Goal: Communication & Community: Answer question/provide support

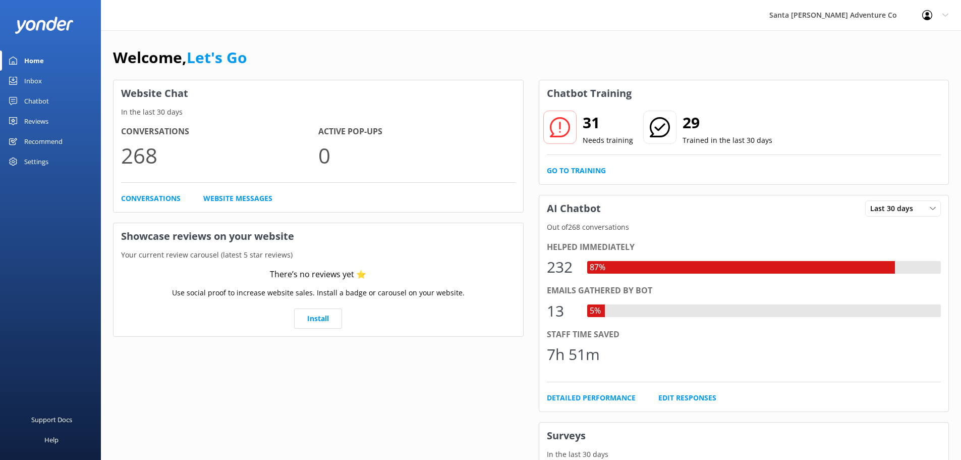
click at [37, 81] on div "Inbox" at bounding box center [33, 81] width 18 height 20
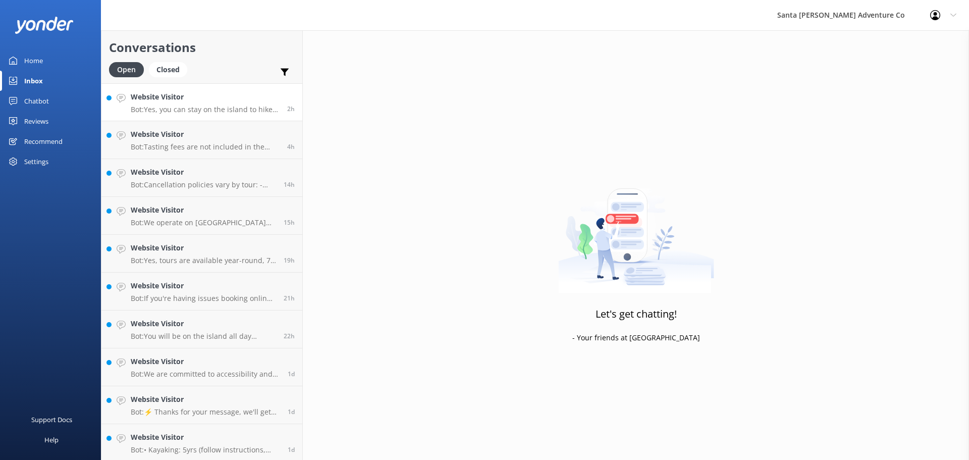
click at [158, 116] on link "Website Visitor Bot: Yes, you can stay on the island to hike after your kayakin…" at bounding box center [201, 102] width 201 height 38
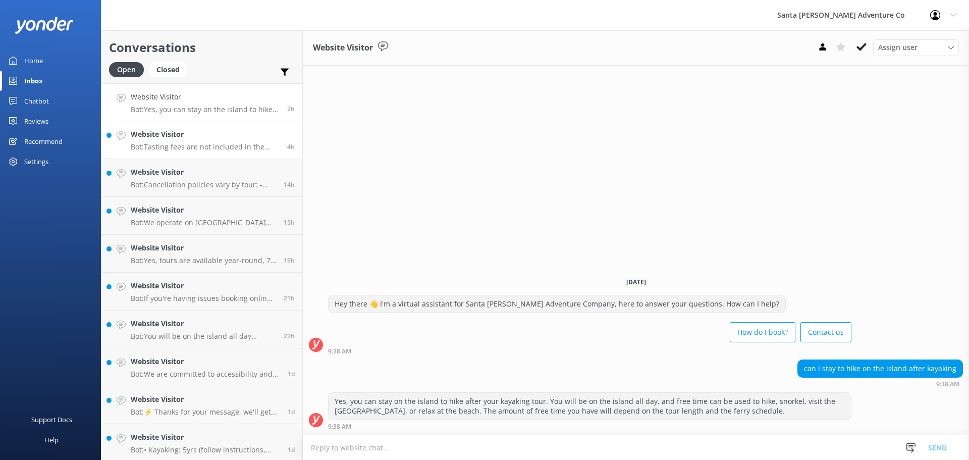
click at [147, 125] on link "Website Visitor Bot: Tasting fees are not included in the Wine Country Shuttle …" at bounding box center [201, 140] width 201 height 38
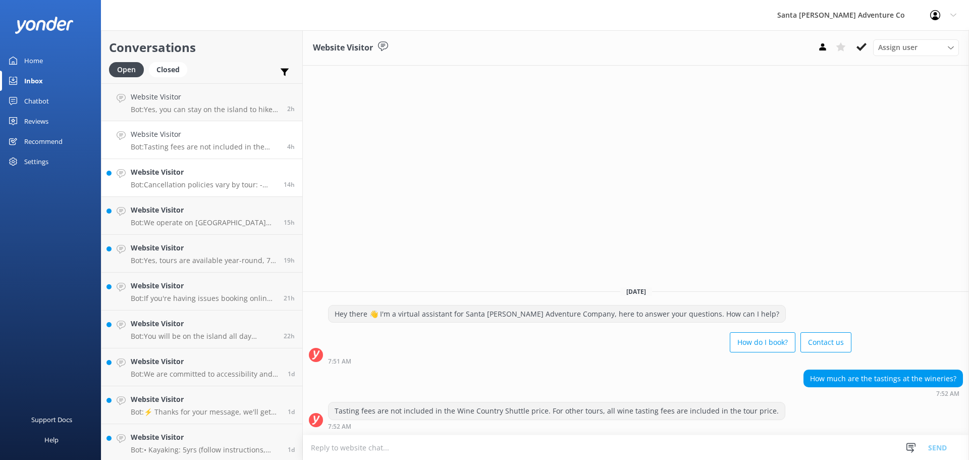
click at [180, 184] on p "Bot: Cancellation policies vary by tour: - Channel Islands tours: Full refunds …" at bounding box center [203, 184] width 145 height 9
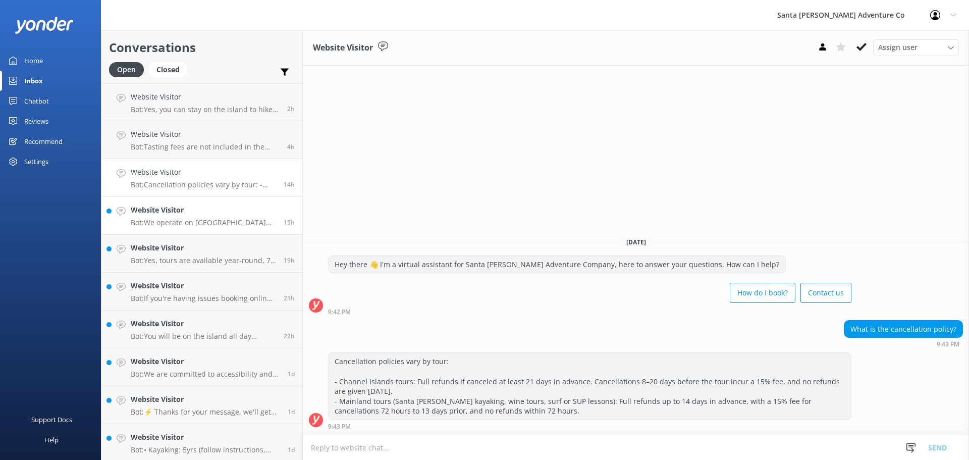
click at [177, 231] on link "Website Visitor Bot: We operate on [GEOGRAPHIC_DATA][PERSON_NAME], specifically…" at bounding box center [201, 216] width 201 height 38
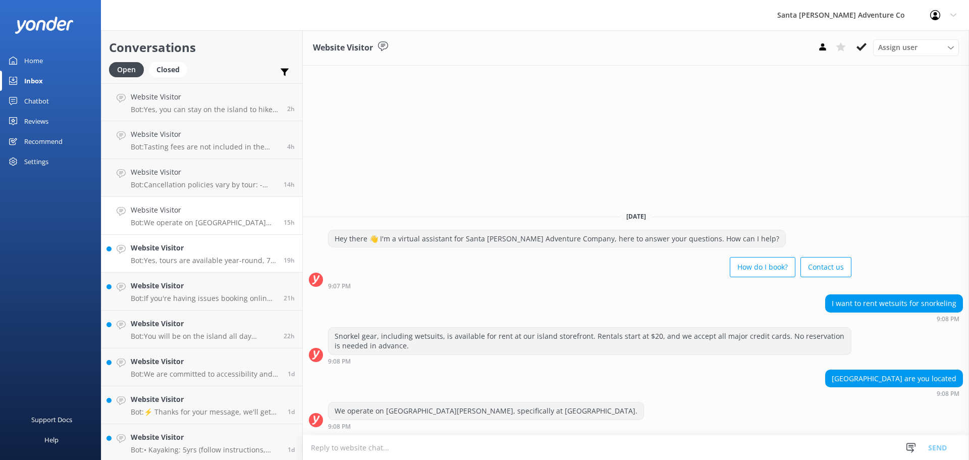
click at [177, 264] on p "Bot: Yes, tours are available year-round, 7 days per week. You can visit our ca…" at bounding box center [203, 260] width 145 height 9
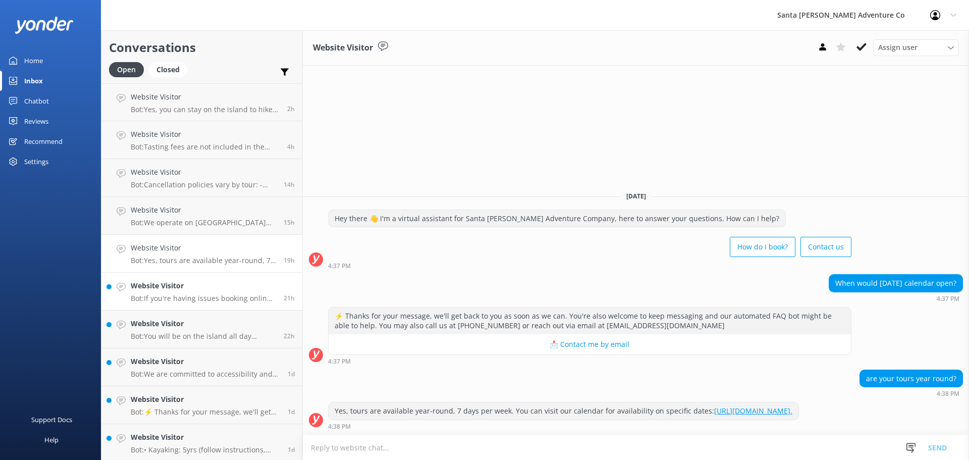
click at [164, 292] on div "Website Visitor Bot: If you're having issues booking online, please contact the…" at bounding box center [203, 291] width 145 height 22
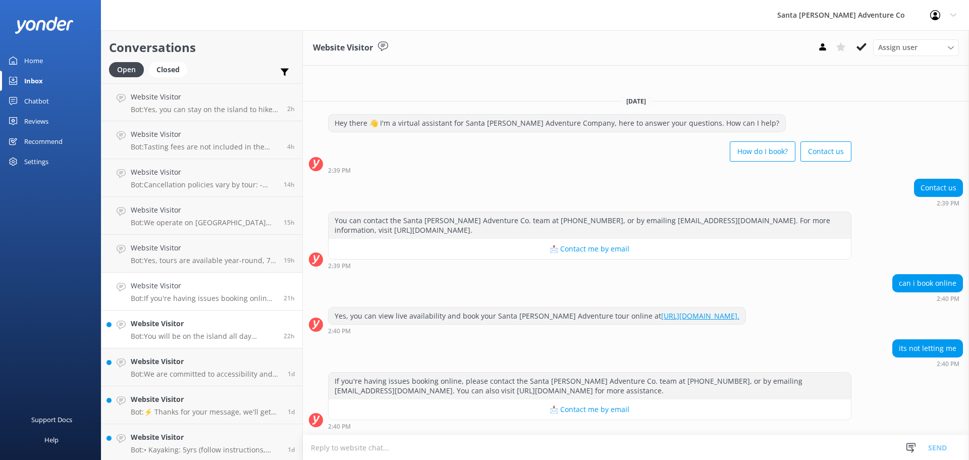
click at [164, 331] on div "Website Visitor Bot: You will be on the island all day regardless of the tour l…" at bounding box center [203, 329] width 145 height 22
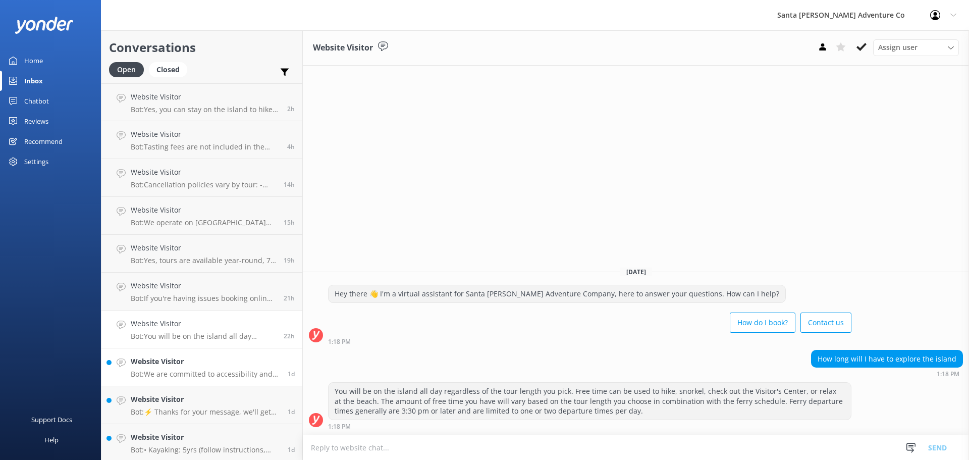
click at [170, 362] on h4 "Website Visitor" at bounding box center [205, 361] width 149 height 11
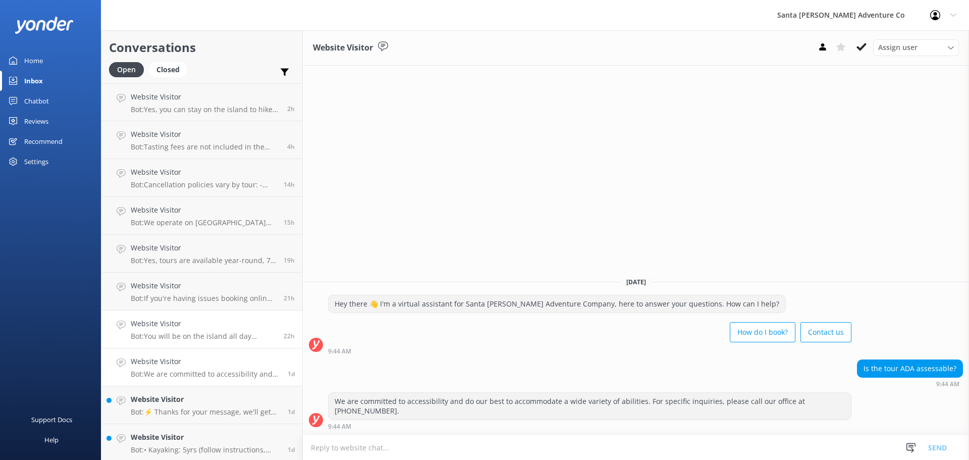
click at [175, 341] on link "Website Visitor Bot: You will be on the island all day regardless of the tour l…" at bounding box center [201, 329] width 201 height 38
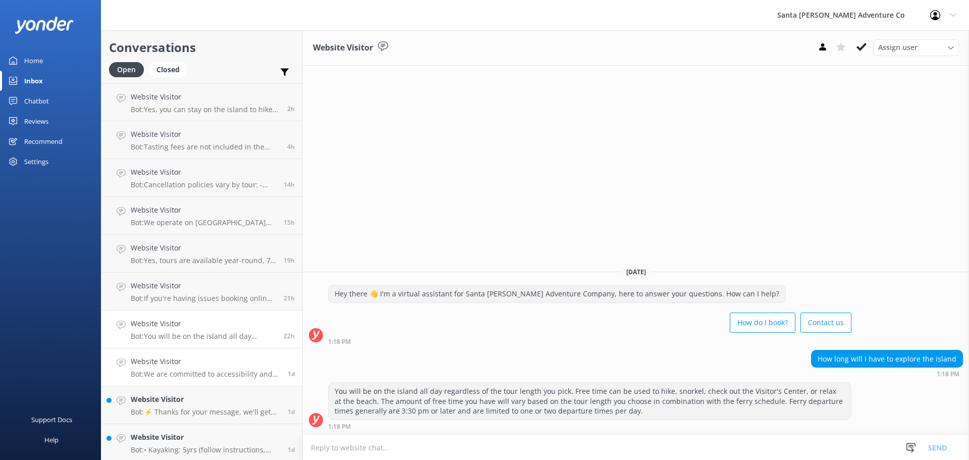
click at [172, 367] on h4 "Website Visitor" at bounding box center [205, 361] width 149 height 11
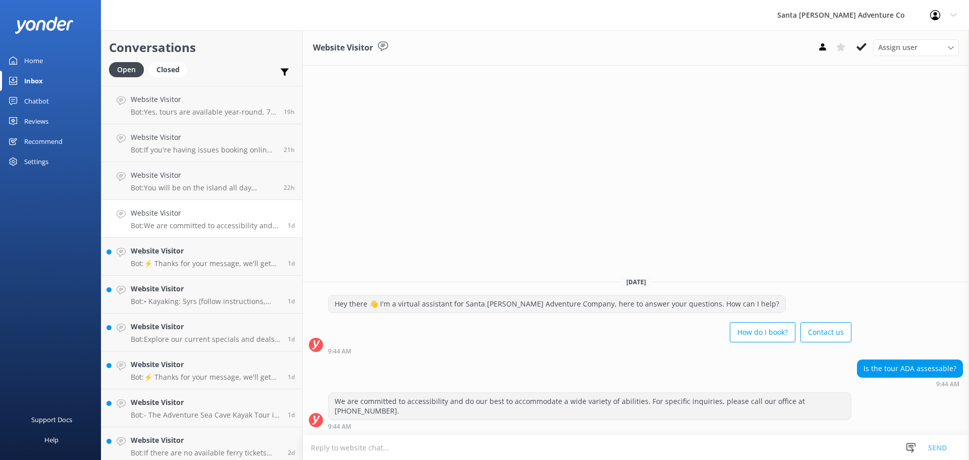
scroll to position [157, 0]
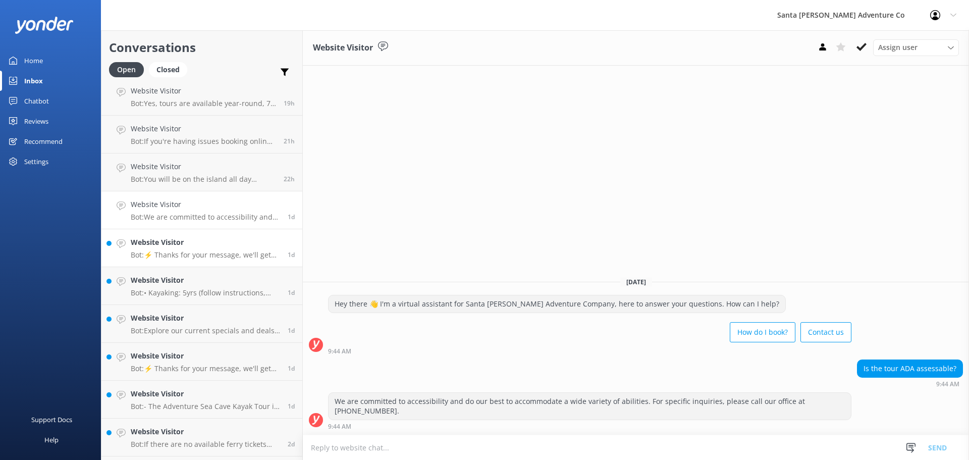
click at [177, 262] on link "Website Visitor Bot: ⚡ Thanks for your message, we'll get back to you as soon a…" at bounding box center [201, 248] width 201 height 38
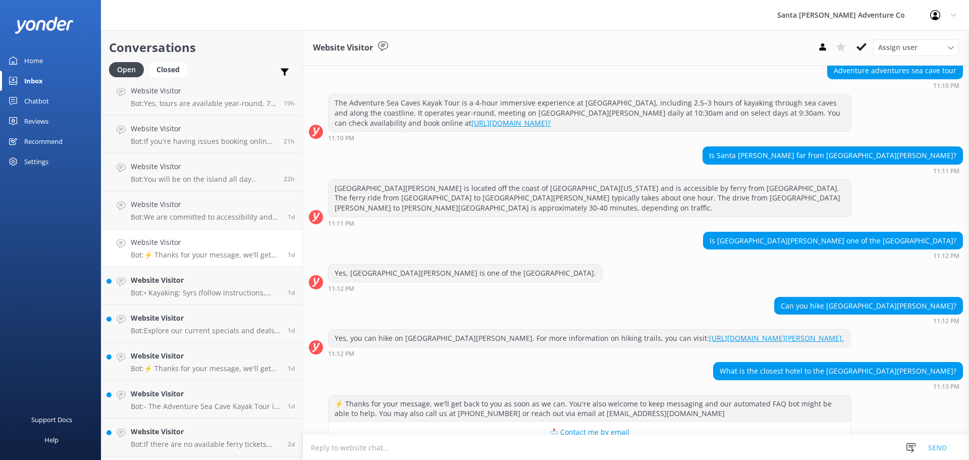
scroll to position [417, 0]
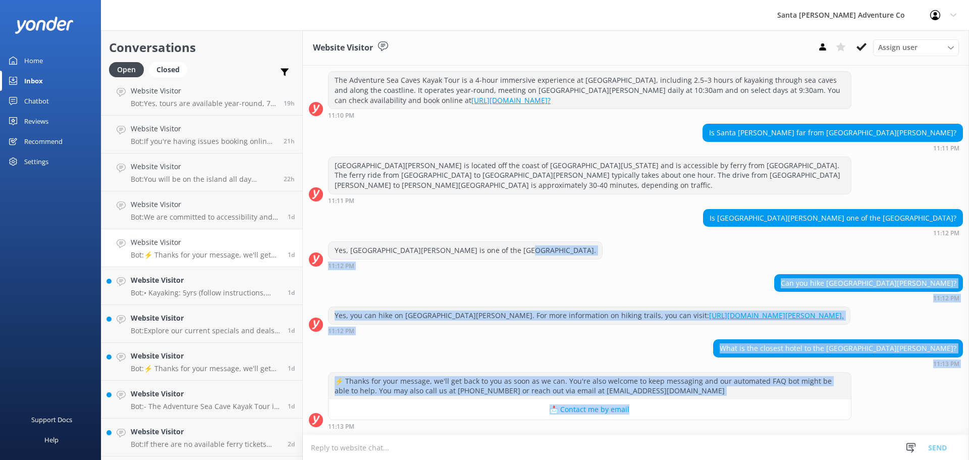
drag, startPoint x: 871, startPoint y: 395, endPoint x: 689, endPoint y: 242, distance: 238.5
click at [689, 242] on div "[DATE][PERSON_NAME] there 👋 I'm a virtual assistant for Santa [PERSON_NAME] Adv…" at bounding box center [636, 42] width 666 height 786
click at [689, 242] on div "Yes, [GEOGRAPHIC_DATA][PERSON_NAME] is one of the [GEOGRAPHIC_DATA]. 11:12 PM" at bounding box center [636, 255] width 666 height 28
drag, startPoint x: 684, startPoint y: 235, endPoint x: 859, endPoint y: 413, distance: 249.8
click at [852, 428] on div "[DATE][PERSON_NAME] there 👋 I'm a virtual assistant for Santa [PERSON_NAME] Adv…" at bounding box center [636, 42] width 666 height 786
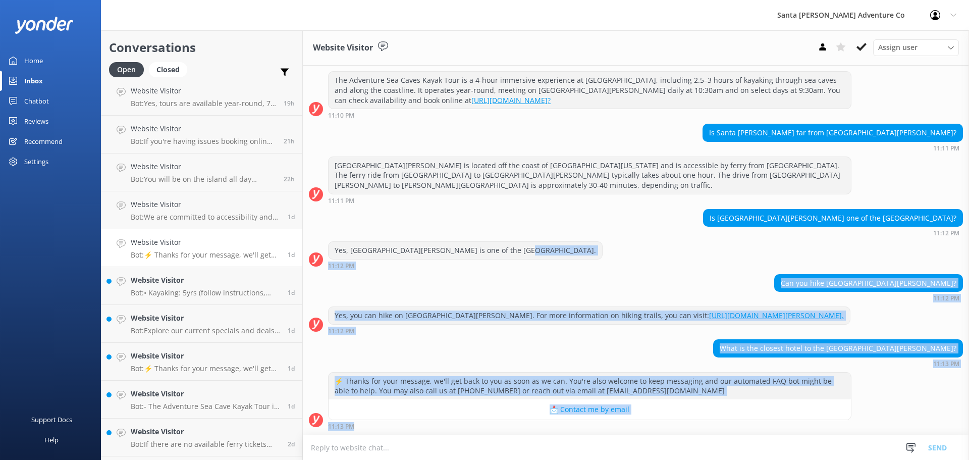
click at [865, 405] on div "⚡ Thanks for your message, we'll get back to you as soon as we can. You're also…" at bounding box center [636, 401] width 666 height 58
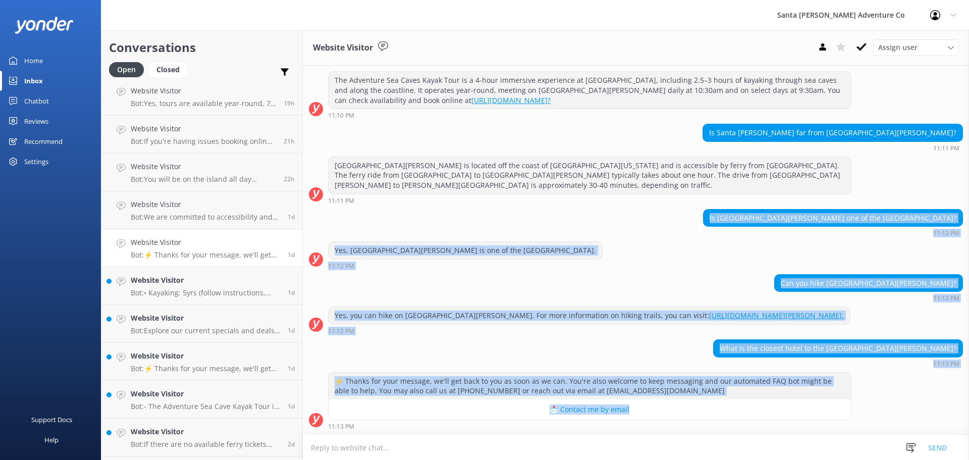
drag, startPoint x: 803, startPoint y: 370, endPoint x: 583, endPoint y: 231, distance: 260.8
click at [549, 192] on div "[DATE][PERSON_NAME] there 👋 I'm a virtual assistant for Santa [PERSON_NAME] Adv…" at bounding box center [636, 42] width 666 height 786
click at [583, 241] on div "Yes, [GEOGRAPHIC_DATA][PERSON_NAME] is one of the [GEOGRAPHIC_DATA]. 11:12 PM" at bounding box center [636, 255] width 666 height 28
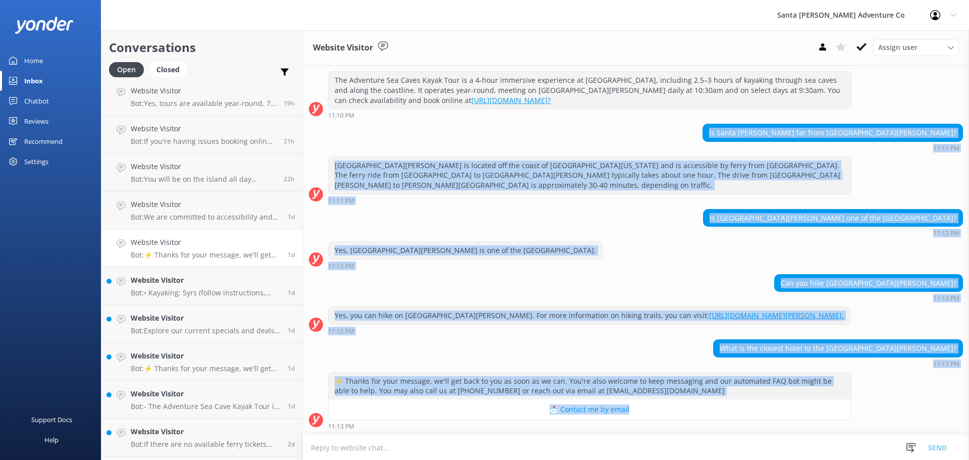
drag, startPoint x: 895, startPoint y: 408, endPoint x: 419, endPoint y: 142, distance: 544.6
click at [420, 136] on div "[DATE][PERSON_NAME] there 👋 I'm a virtual assistant for Santa [PERSON_NAME] Adv…" at bounding box center [636, 42] width 666 height 786
click at [622, 241] on div "Yes, [GEOGRAPHIC_DATA][PERSON_NAME] is one of the [GEOGRAPHIC_DATA]. 11:12 PM" at bounding box center [636, 255] width 666 height 28
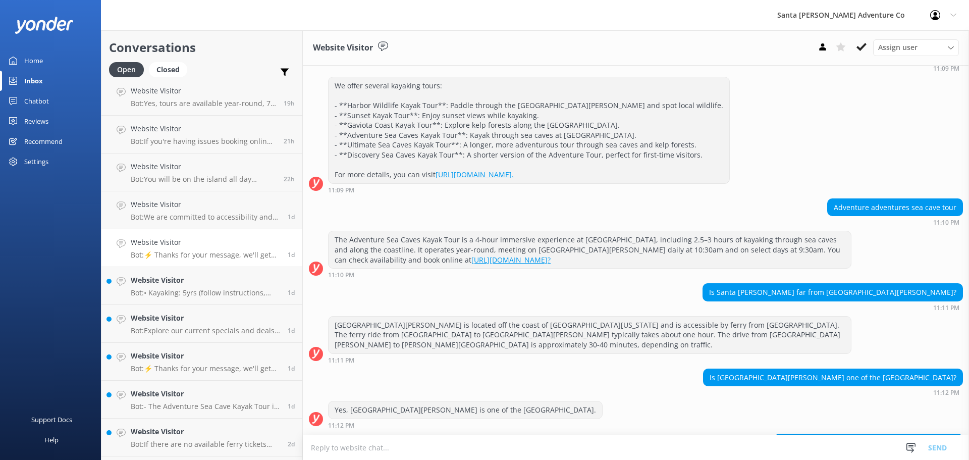
scroll to position [249, 0]
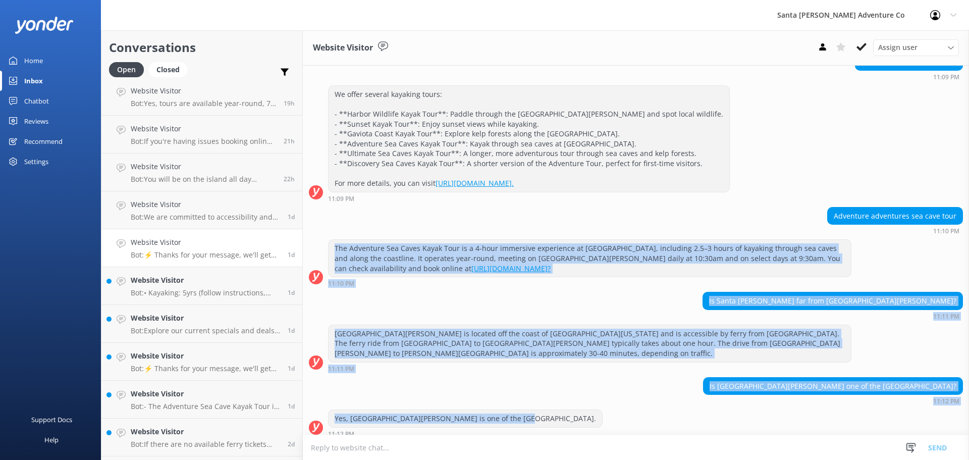
drag, startPoint x: 539, startPoint y: 411, endPoint x: 330, endPoint y: 247, distance: 266.3
click at [330, 247] on div "[DATE][PERSON_NAME] there 👋 I'm a virtual assistant for Santa [PERSON_NAME] Adv…" at bounding box center [636, 210] width 666 height 786
click at [505, 410] on div "Yes, [GEOGRAPHIC_DATA][PERSON_NAME] is one of the [GEOGRAPHIC_DATA]." at bounding box center [464, 418] width 273 height 17
click at [538, 416] on div "Yes, [GEOGRAPHIC_DATA][PERSON_NAME] is one of the [GEOGRAPHIC_DATA]. 11:12 PM" at bounding box center [636, 423] width 666 height 28
drag, startPoint x: 529, startPoint y: 401, endPoint x: 322, endPoint y: 222, distance: 272.9
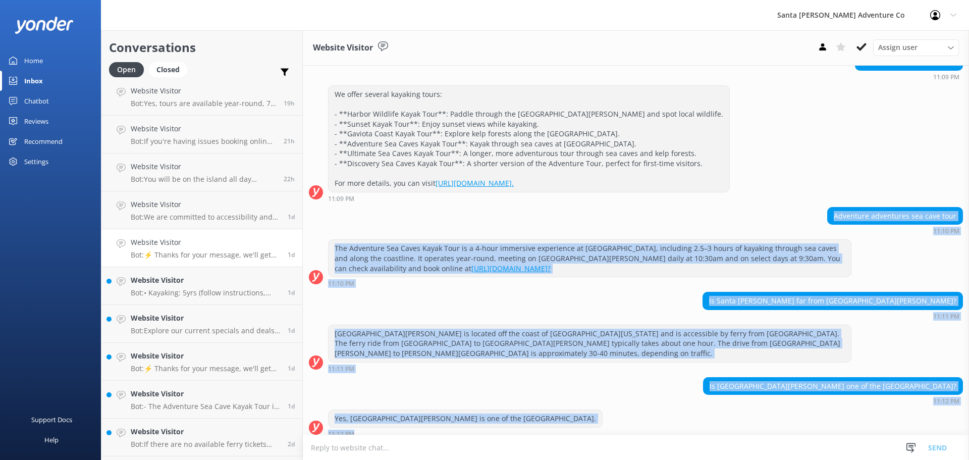
click at [322, 222] on div "[DATE][PERSON_NAME] there 👋 I'm a virtual assistant for Santa [PERSON_NAME] Adv…" at bounding box center [636, 210] width 666 height 786
click at [594, 392] on div "Is [GEOGRAPHIC_DATA][PERSON_NAME] one of the [GEOGRAPHIC_DATA]? 11:12 PM" at bounding box center [636, 391] width 666 height 28
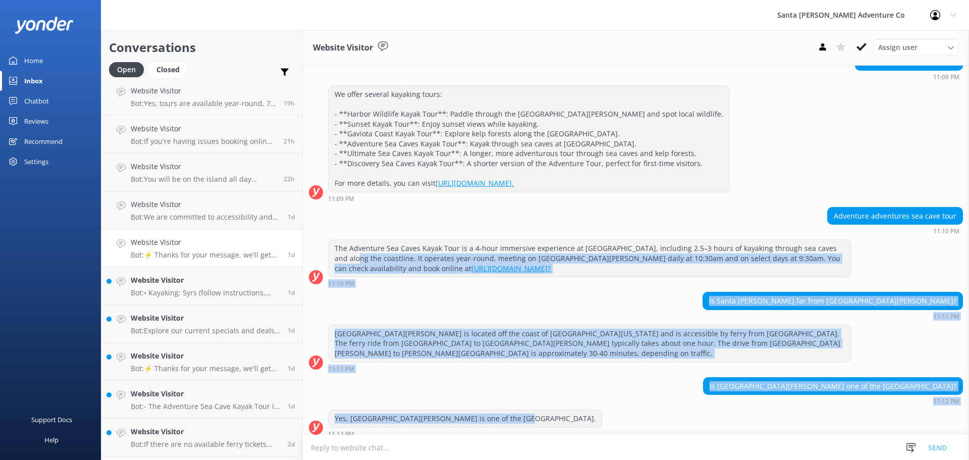
drag, startPoint x: 574, startPoint y: 415, endPoint x: 339, endPoint y: 257, distance: 283.3
click at [339, 257] on div "[DATE][PERSON_NAME] there 👋 I'm a virtual assistant for Santa [PERSON_NAME] Adv…" at bounding box center [636, 210] width 666 height 786
click at [578, 391] on div "Is [GEOGRAPHIC_DATA][PERSON_NAME] one of the [GEOGRAPHIC_DATA]? 11:12 PM" at bounding box center [636, 391] width 666 height 28
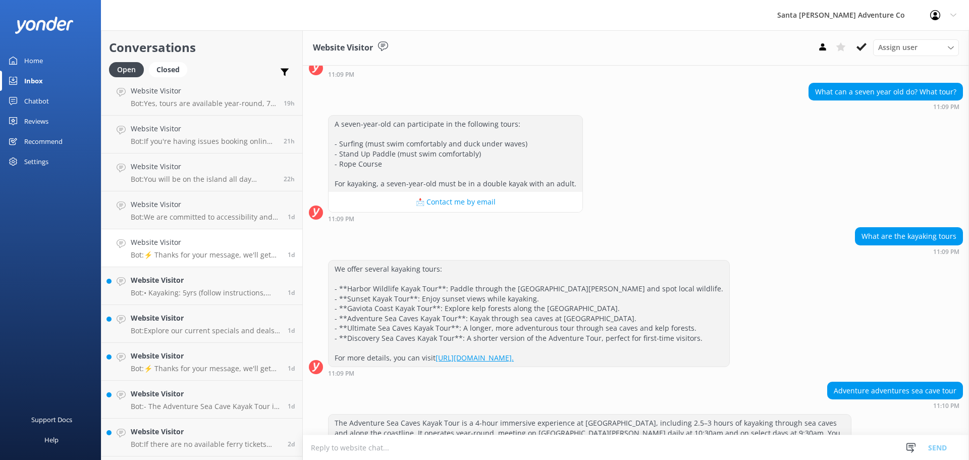
scroll to position [0, 0]
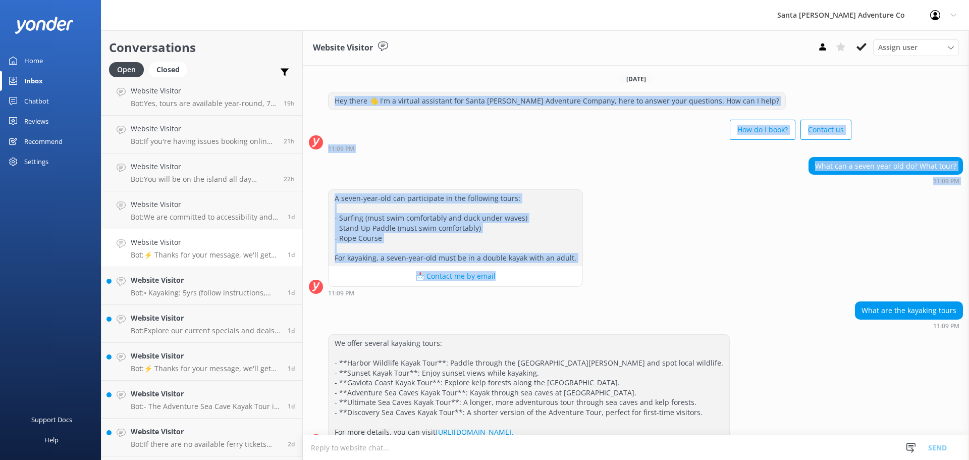
drag, startPoint x: 319, startPoint y: 93, endPoint x: 617, endPoint y: 281, distance: 351.9
click at [617, 281] on div "[DATE][PERSON_NAME] there 👋 I'm a virtual assistant for Santa [PERSON_NAME] Adv…" at bounding box center [636, 459] width 666 height 786
click at [644, 272] on div "A seven-year-old can participate in the following tours: - Surfing (must swim c…" at bounding box center [636, 242] width 666 height 107
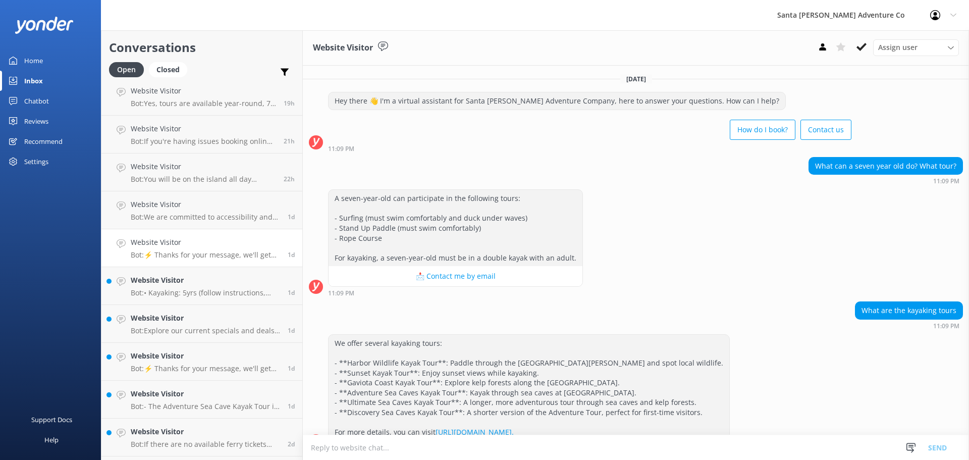
scroll to position [168, 0]
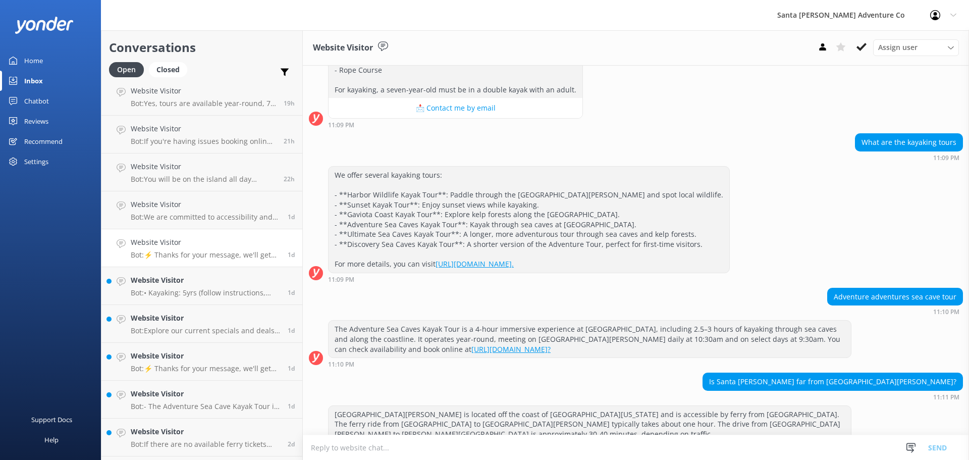
drag, startPoint x: 327, startPoint y: 169, endPoint x: 715, endPoint y: 231, distance: 393.5
click at [710, 270] on div "We offer several kayaking tours: - **Harbor Wildlife Kayak Tour**: Paddle throu…" at bounding box center [636, 224] width 666 height 117
click at [717, 229] on div "We offer several kayaking tours: - **Harbor Wildlife Kayak Tour**: Paddle throu…" at bounding box center [636, 224] width 666 height 117
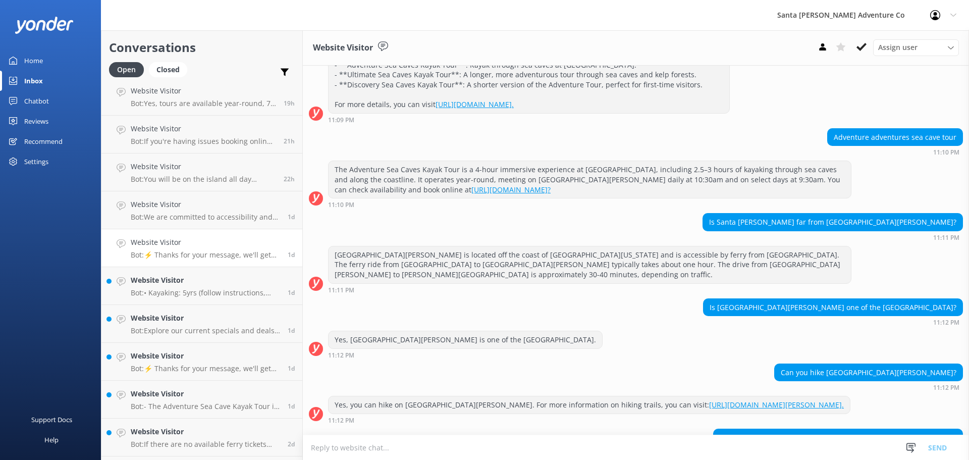
scroll to position [337, 0]
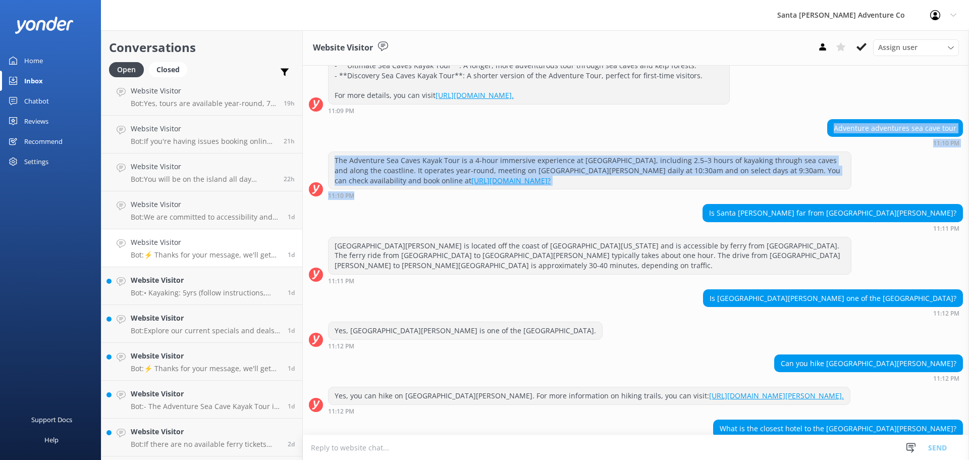
drag, startPoint x: 391, startPoint y: 167, endPoint x: 468, endPoint y: 203, distance: 86.0
click at [468, 203] on div "[DATE][PERSON_NAME] there 👋 I'm a virtual assistant for Santa [PERSON_NAME] Adv…" at bounding box center [636, 122] width 666 height 786
click at [468, 203] on div "The Adventure Sea Caves Kayak Tour is a 4-hour immersive experience at [GEOGRAP…" at bounding box center [636, 177] width 666 height 52
drag, startPoint x: 462, startPoint y: 212, endPoint x: 350, endPoint y: 133, distance: 136.9
click at [350, 133] on div "[DATE][PERSON_NAME] there 👋 I'm a virtual assistant for Santa [PERSON_NAME] Adv…" at bounding box center [636, 122] width 666 height 786
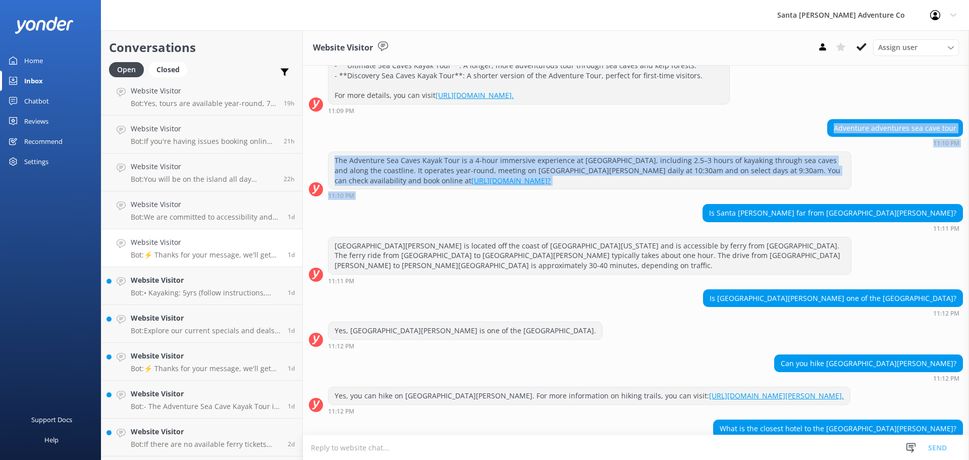
click at [350, 133] on div "Adventure adventures sea cave tour 11:10 PM" at bounding box center [636, 133] width 666 height 28
drag, startPoint x: 350, startPoint y: 133, endPoint x: 392, endPoint y: 210, distance: 88.1
click at [392, 210] on div "[DATE][PERSON_NAME] there 👋 I'm a virtual assistant for Santa [PERSON_NAME] Adv…" at bounding box center [636, 122] width 666 height 786
click at [392, 210] on div "Is Santa [PERSON_NAME] far from [GEOGRAPHIC_DATA][PERSON_NAME]? 11:11 PM" at bounding box center [636, 218] width 666 height 28
drag, startPoint x: 383, startPoint y: 215, endPoint x: 312, endPoint y: 131, distance: 110.2
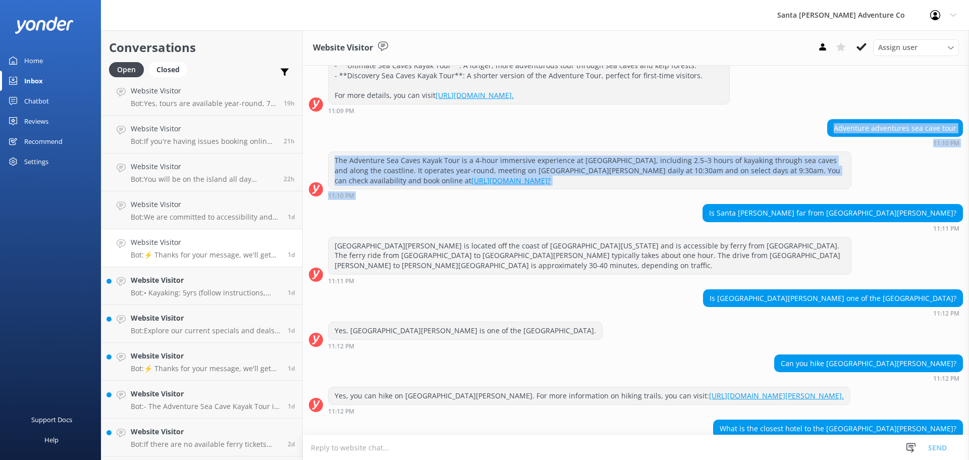
click at [312, 131] on div "[DATE][PERSON_NAME] there 👋 I'm a virtual assistant for Santa [PERSON_NAME] Adv…" at bounding box center [636, 122] width 666 height 786
click at [329, 137] on div "Adventure adventures sea cave tour 11:10 PM" at bounding box center [636, 133] width 666 height 28
drag, startPoint x: 329, startPoint y: 136, endPoint x: 362, endPoint y: 211, distance: 82.0
click at [362, 211] on div "[DATE][PERSON_NAME] there 👋 I'm a virtual assistant for Santa [PERSON_NAME] Adv…" at bounding box center [636, 122] width 666 height 786
click at [362, 211] on div "Is Santa [PERSON_NAME] far from [GEOGRAPHIC_DATA][PERSON_NAME]? 11:11 PM" at bounding box center [636, 218] width 666 height 28
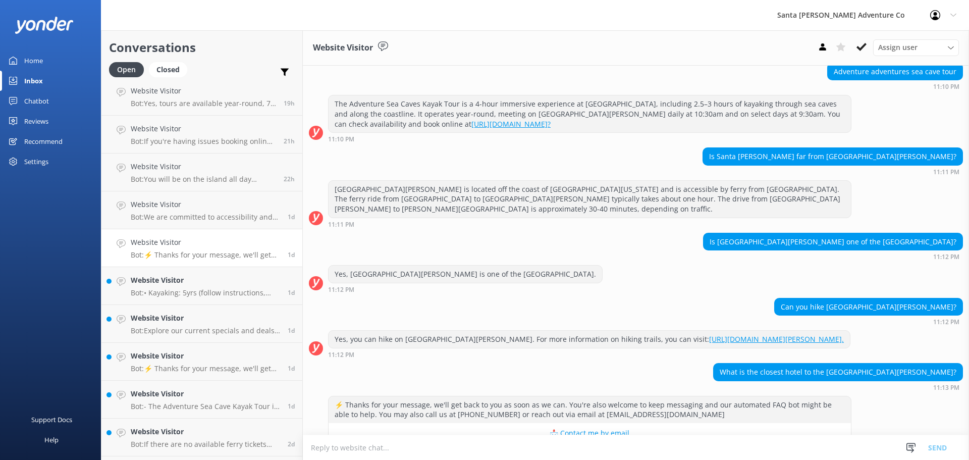
scroll to position [417, 0]
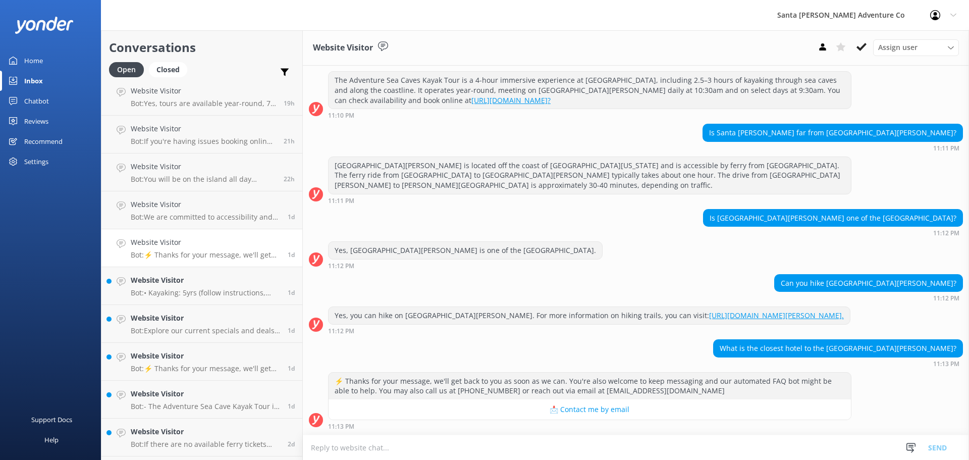
drag, startPoint x: 521, startPoint y: 268, endPoint x: 862, endPoint y: 392, distance: 363.3
click at [862, 392] on div "[DATE][PERSON_NAME] there 👋 I'm a virtual assistant for Santa [PERSON_NAME] Adv…" at bounding box center [636, 42] width 666 height 786
click at [862, 392] on div "⚡ Thanks for your message, we'll get back to you as soon as we can. You're also…" at bounding box center [636, 401] width 666 height 58
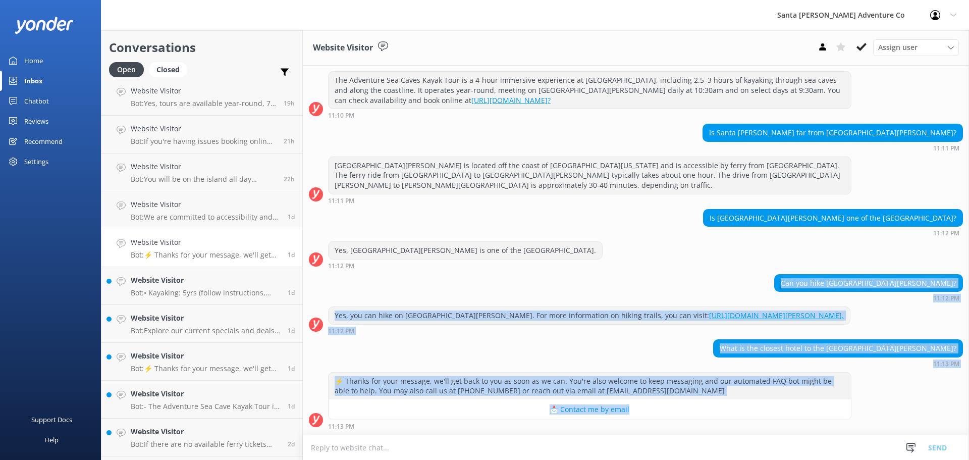
drag, startPoint x: 866, startPoint y: 404, endPoint x: 541, endPoint y: 274, distance: 349.9
click at [541, 274] on div "[DATE][PERSON_NAME] there 👋 I'm a virtual assistant for Santa [PERSON_NAME] Adv…" at bounding box center [636, 42] width 666 height 786
click at [541, 274] on div "Can you hike [GEOGRAPHIC_DATA][PERSON_NAME]? 11:12 PM" at bounding box center [636, 288] width 666 height 28
drag, startPoint x: 541, startPoint y: 274, endPoint x: 884, endPoint y: 406, distance: 367.5
click at [884, 406] on div "[DATE][PERSON_NAME] there 👋 I'm a virtual assistant for Santa [PERSON_NAME] Adv…" at bounding box center [636, 42] width 666 height 786
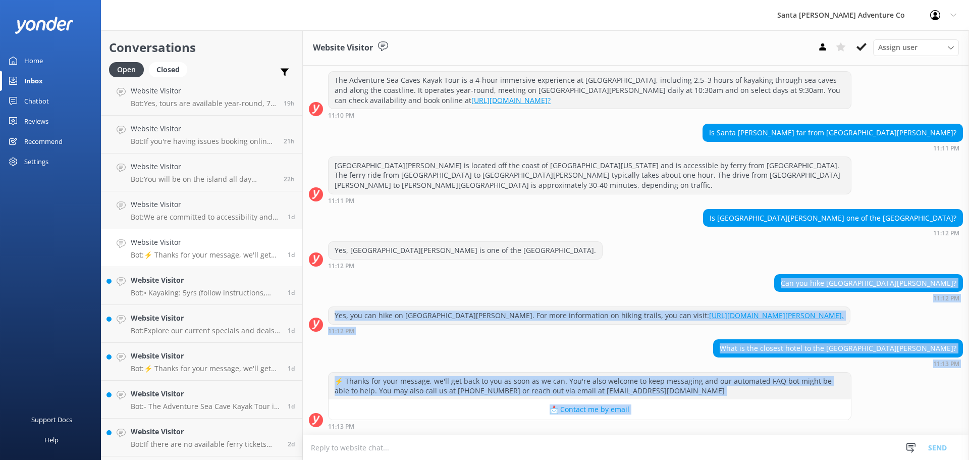
click at [884, 406] on div "⚡ Thanks for your message, we'll get back to you as soon as we can. You're also…" at bounding box center [636, 401] width 666 height 58
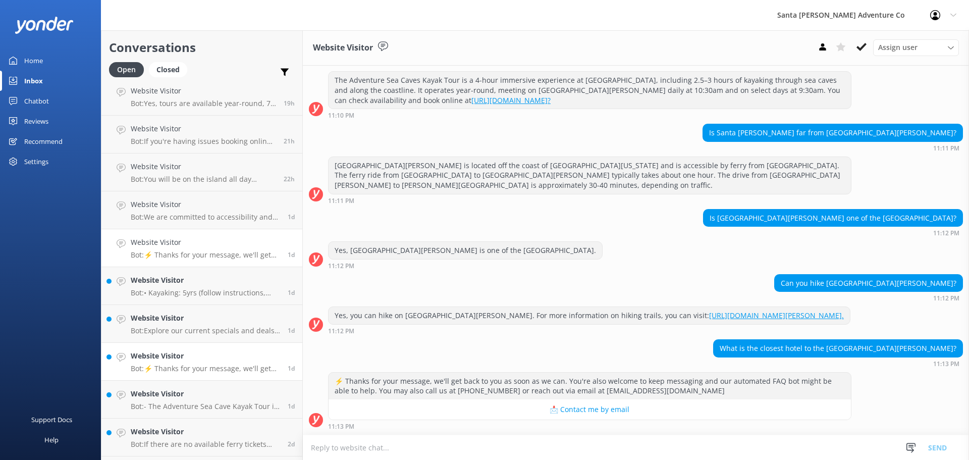
click at [194, 360] on h4 "Website Visitor" at bounding box center [205, 355] width 149 height 11
